Goal: Task Accomplishment & Management: Complete application form

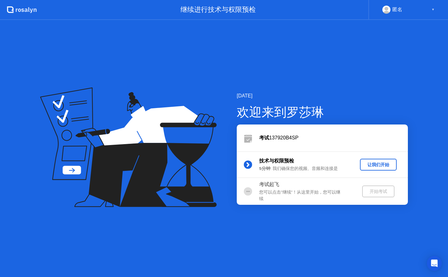
click at [373, 162] on div "让我们开始" at bounding box center [378, 165] width 32 height 6
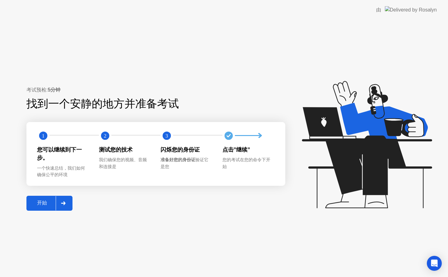
click at [38, 203] on div "开始" at bounding box center [41, 203] width 27 height 7
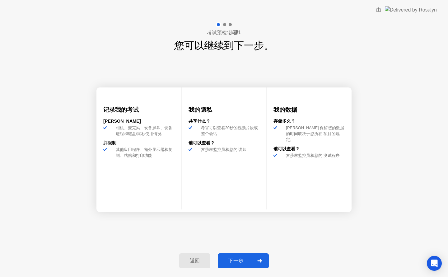
click at [231, 261] on div "下一步" at bounding box center [235, 260] width 32 height 7
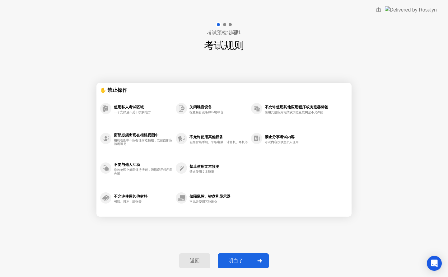
click at [231, 261] on div "明白了" at bounding box center [235, 260] width 32 height 7
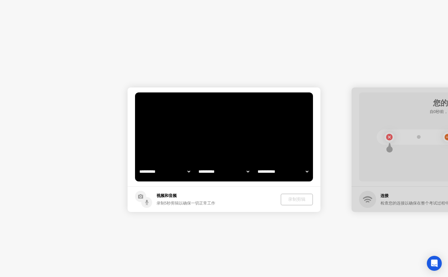
select select "**********"
select select "*******"
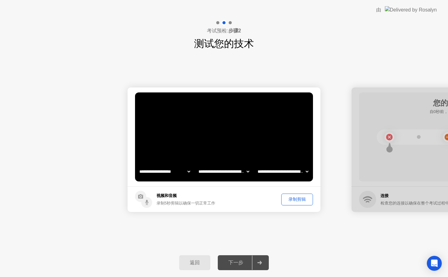
click at [231, 261] on div "下一步" at bounding box center [235, 262] width 32 height 7
click at [259, 261] on icon at bounding box center [259, 262] width 5 height 4
click at [241, 262] on div "下一步" at bounding box center [235, 262] width 32 height 7
click at [299, 199] on div "录制剪辑" at bounding box center [296, 199] width 27 height 6
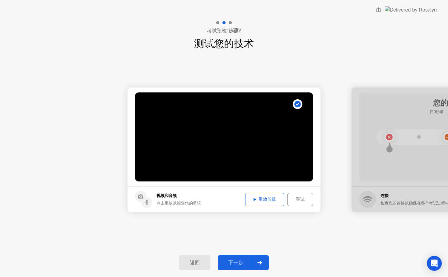
click at [272, 197] on div "重放剪辑" at bounding box center [264, 199] width 35 height 6
click at [233, 260] on div "下一步" at bounding box center [235, 262] width 32 height 7
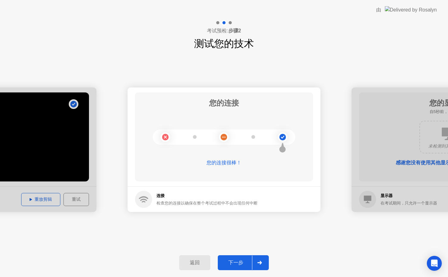
click at [238, 255] on button "下一步" at bounding box center [243, 262] width 51 height 15
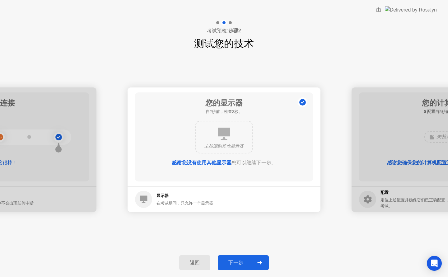
click at [237, 260] on div "下一步" at bounding box center [235, 262] width 32 height 7
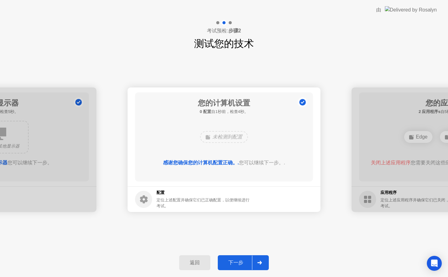
click at [229, 260] on div "下一步" at bounding box center [235, 262] width 32 height 7
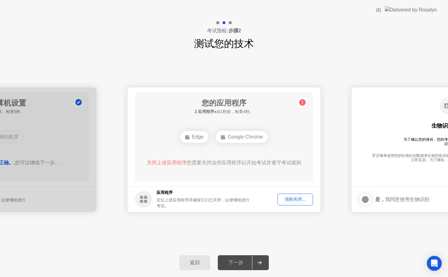
click at [293, 199] on div "强制关闭..." at bounding box center [294, 199] width 31 height 6
click at [238, 260] on div "下一步" at bounding box center [235, 262] width 32 height 7
click at [298, 200] on div "强制关闭..." at bounding box center [294, 199] width 31 height 6
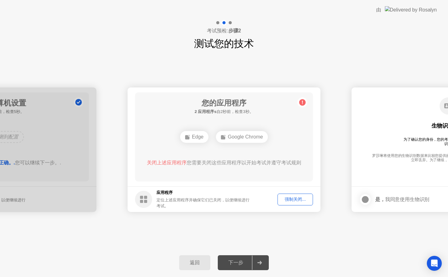
click at [192, 134] on div "Edge" at bounding box center [194, 137] width 28 height 12
click at [228, 136] on div "Edge" at bounding box center [223, 137] width 28 height 12
click at [289, 199] on div "强制关闭..." at bounding box center [294, 199] width 31 height 6
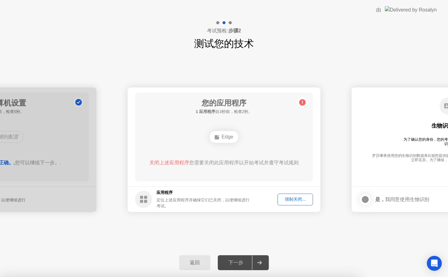
click at [220, 135] on div "Edge" at bounding box center [223, 137] width 28 height 12
click at [294, 200] on div "强制关闭..." at bounding box center [294, 199] width 31 height 6
click at [222, 139] on div "Edge" at bounding box center [223, 137] width 28 height 12
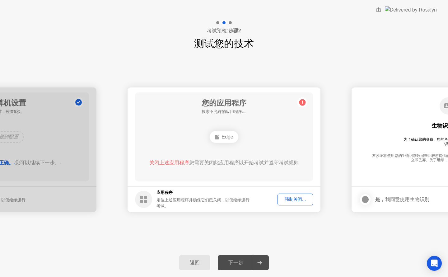
click at [222, 136] on div "Edge" at bounding box center [223, 137] width 28 height 12
click at [221, 134] on div "Edge" at bounding box center [223, 137] width 28 height 12
click at [290, 202] on div "强制关闭..." at bounding box center [294, 199] width 31 height 6
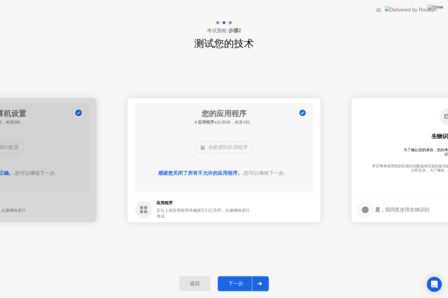
click at [232, 276] on div "下一步" at bounding box center [235, 284] width 32 height 7
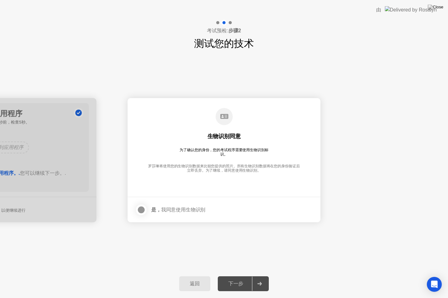
click at [140, 207] on div at bounding box center [140, 209] width 7 height 7
click at [237, 276] on div "下一步" at bounding box center [235, 284] width 32 height 7
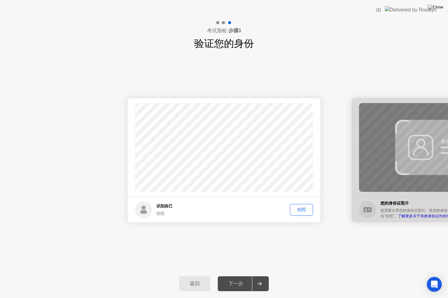
click at [303, 209] on div "拍照" at bounding box center [301, 210] width 19 height 6
click at [237, 276] on div "下一步" at bounding box center [235, 284] width 32 height 7
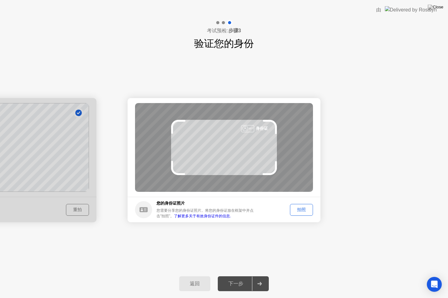
click at [298, 209] on div "拍照" at bounding box center [301, 210] width 19 height 6
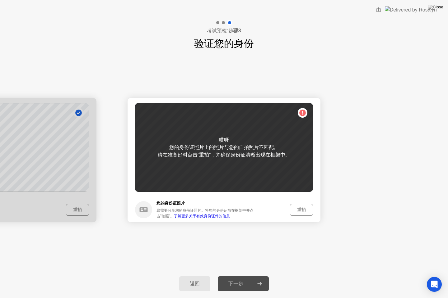
click at [299, 210] on div "重拍" at bounding box center [301, 210] width 19 height 6
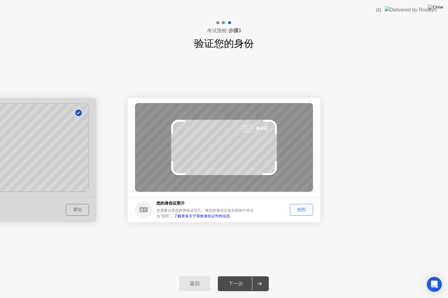
click at [300, 210] on div "拍照" at bounding box center [301, 210] width 19 height 6
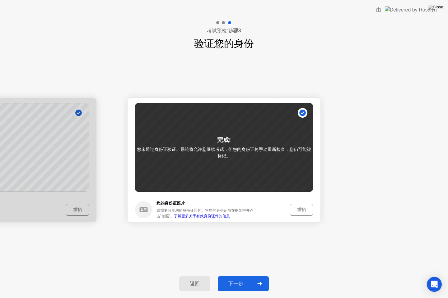
click at [234, 276] on div "下一步" at bounding box center [235, 284] width 32 height 7
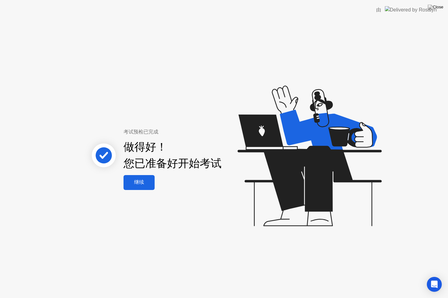
click at [147, 182] on div "继续" at bounding box center [138, 182] width 27 height 7
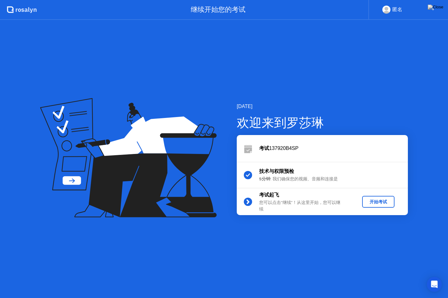
click at [377, 200] on div "开始考试" at bounding box center [377, 202] width 27 height 6
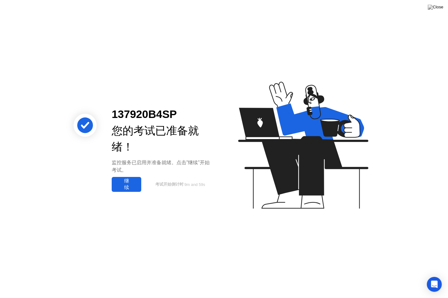
click at [131, 182] on div "继续" at bounding box center [126, 184] width 26 height 13
